Goal: Check status: Check status

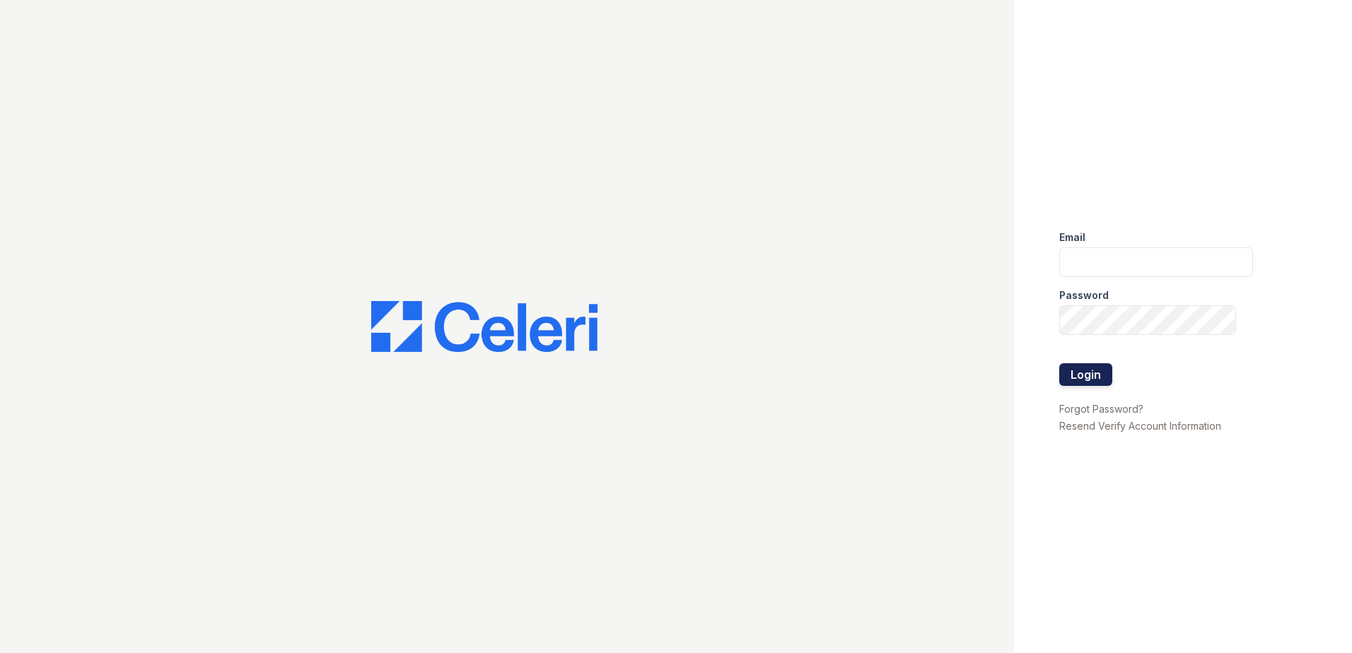
type input "[EMAIL_ADDRESS][DOMAIN_NAME]"
click at [1069, 373] on button "Login" at bounding box center [1085, 374] width 53 height 23
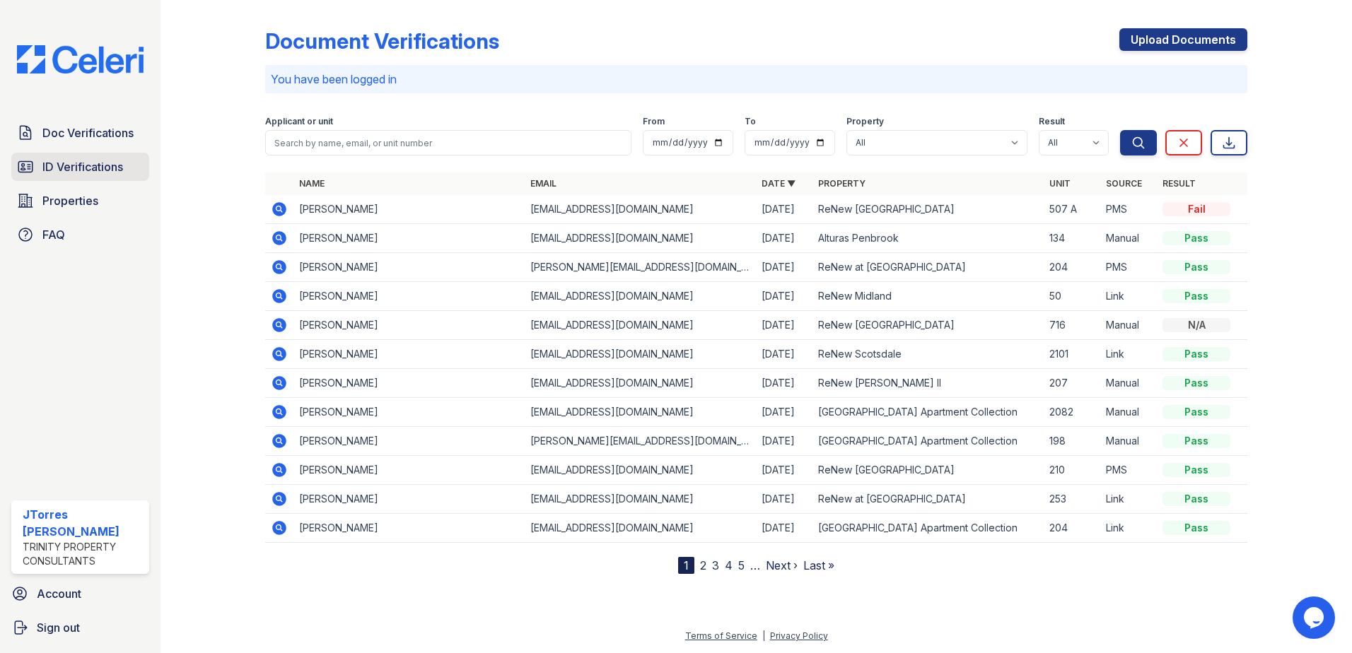
click at [98, 175] on span "ID Verifications" at bounding box center [82, 166] width 81 height 17
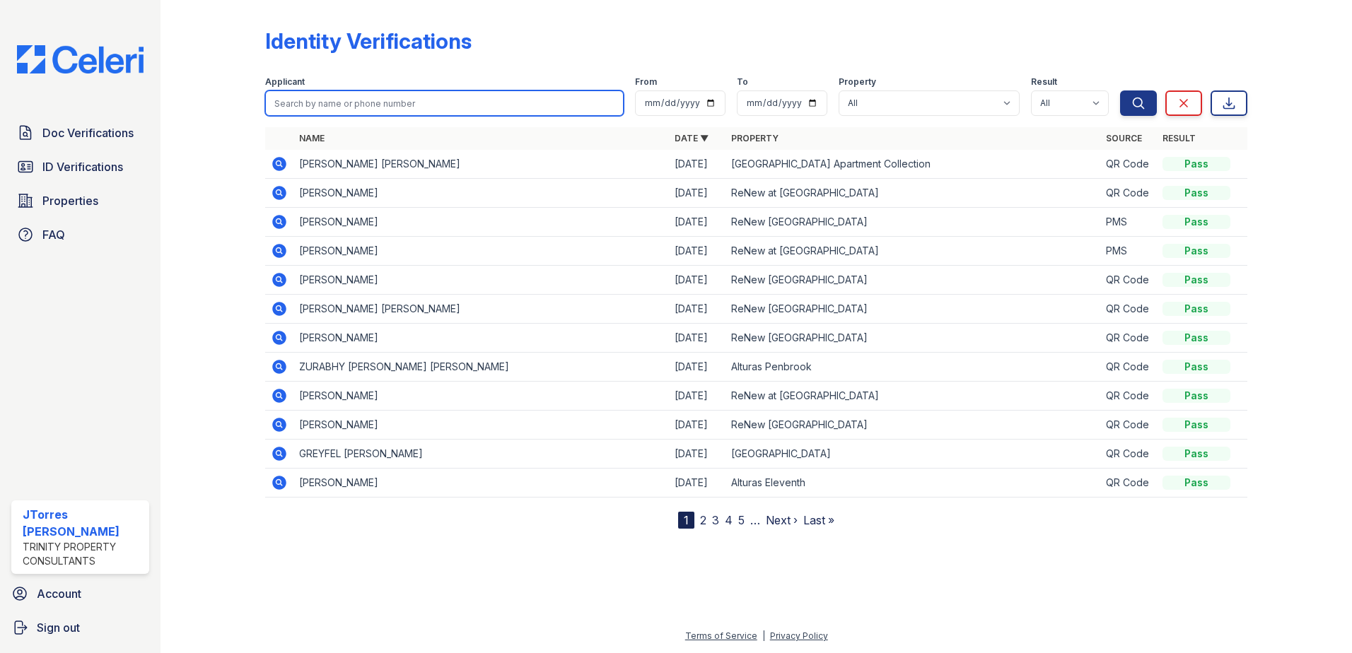
click at [327, 110] on input "search" at bounding box center [444, 102] width 358 height 25
type input "anjelica"
click at [1120, 90] on button "Search" at bounding box center [1138, 102] width 37 height 25
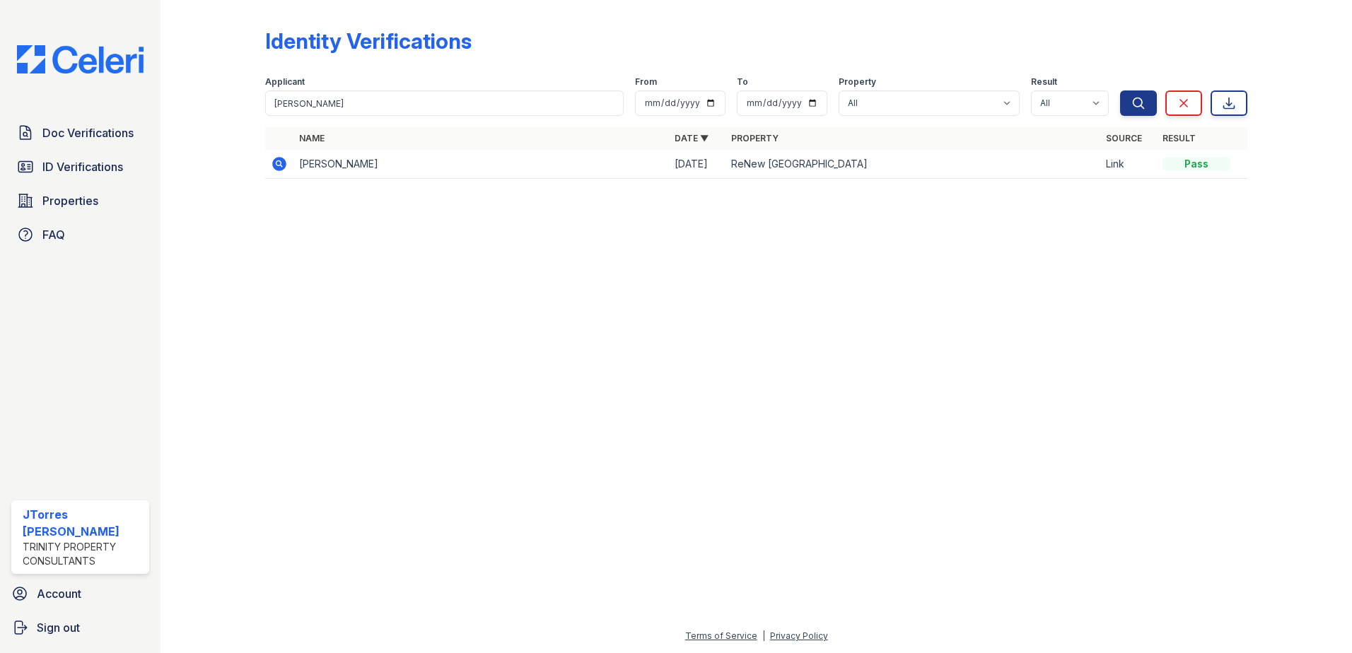
click at [273, 168] on icon at bounding box center [279, 164] width 17 height 17
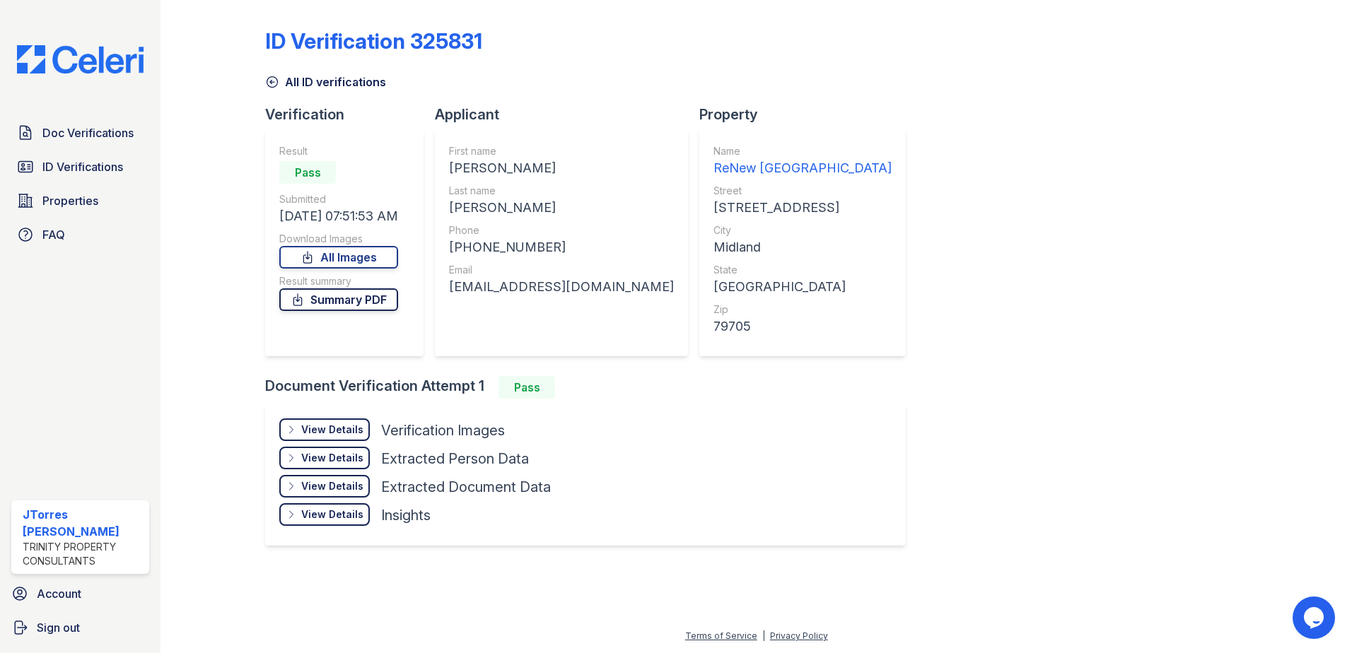
click at [375, 303] on link "Summary PDF" at bounding box center [338, 299] width 119 height 23
click at [322, 427] on div "View Details" at bounding box center [332, 430] width 62 height 14
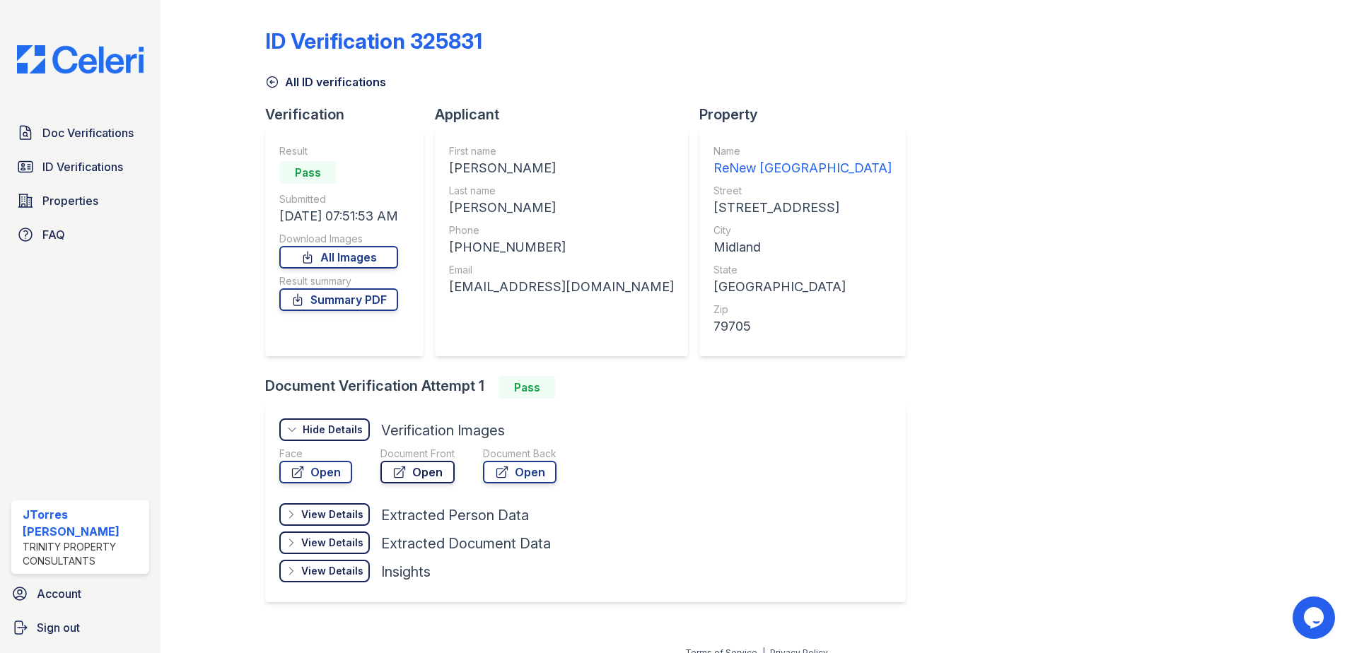
click at [427, 471] on link "Open" at bounding box center [417, 472] width 74 height 23
click at [935, 471] on div "ID Verification 325831 All ID verifications Verification Result Pass Submitted …" at bounding box center [756, 314] width 982 height 617
